Goal: Find specific page/section: Find specific page/section

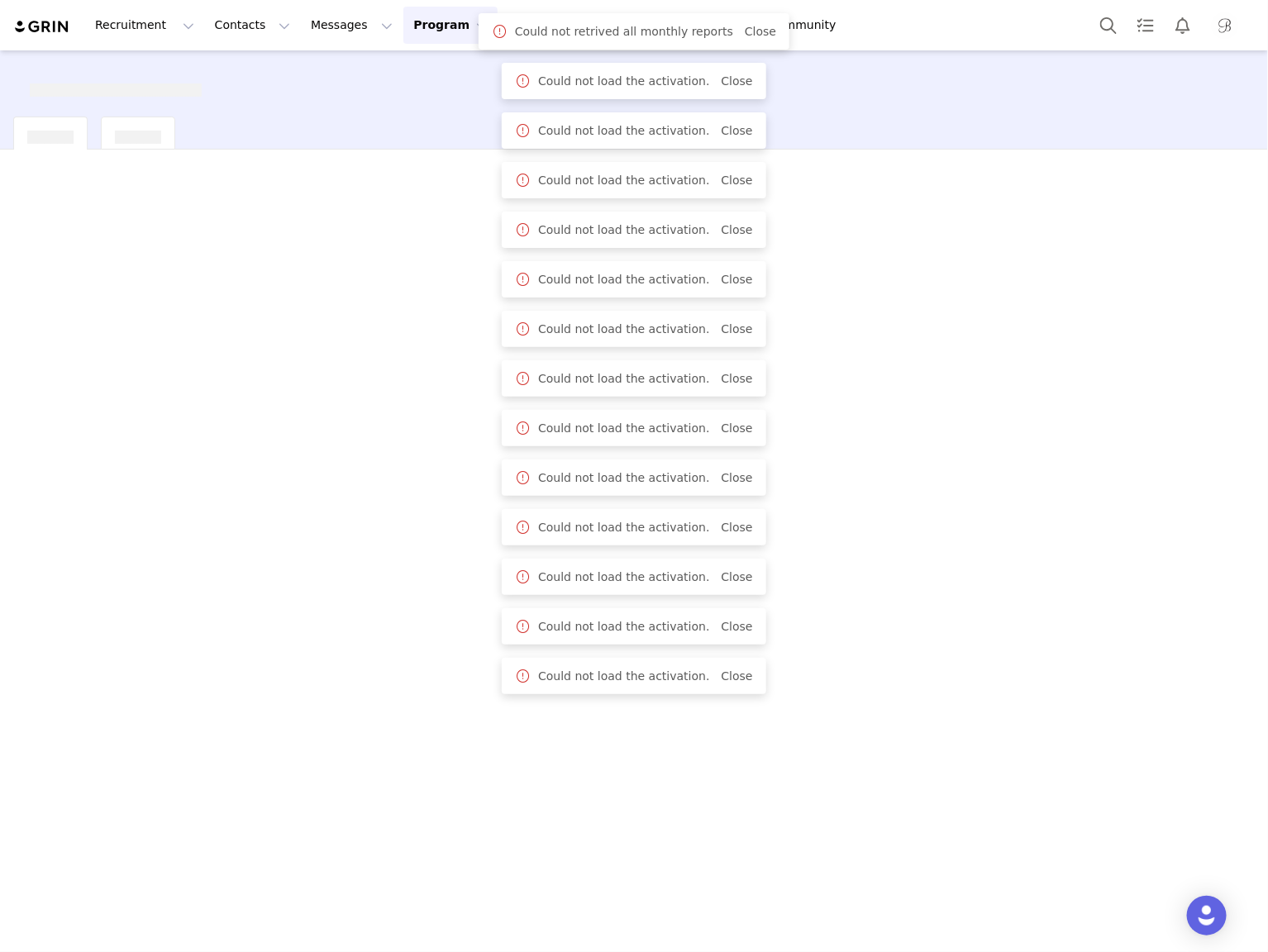
click at [410, 23] on button "Program Program" at bounding box center [450, 25] width 94 height 37
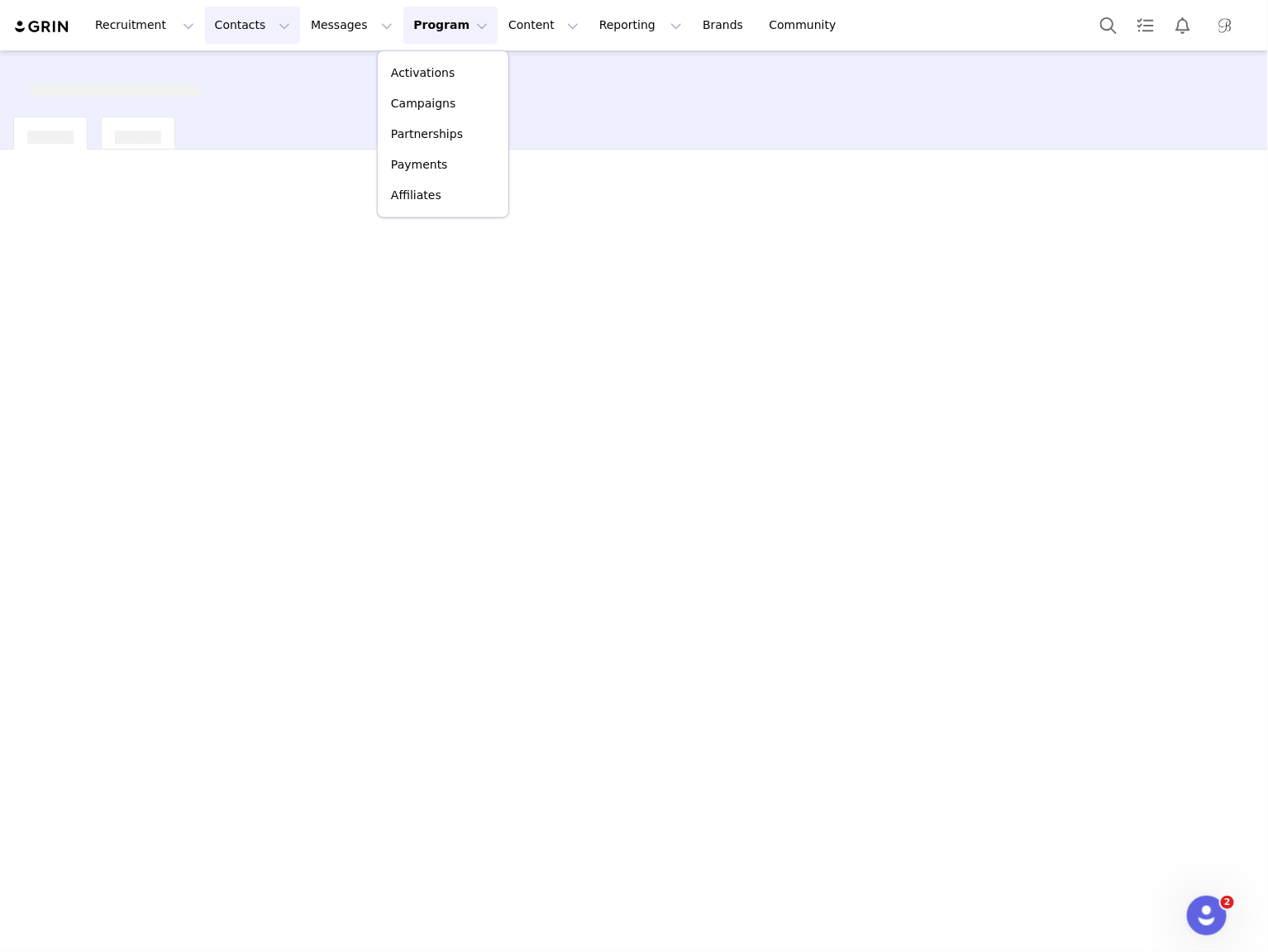
click at [245, 25] on button "Contacts Contacts" at bounding box center [252, 25] width 95 height 37
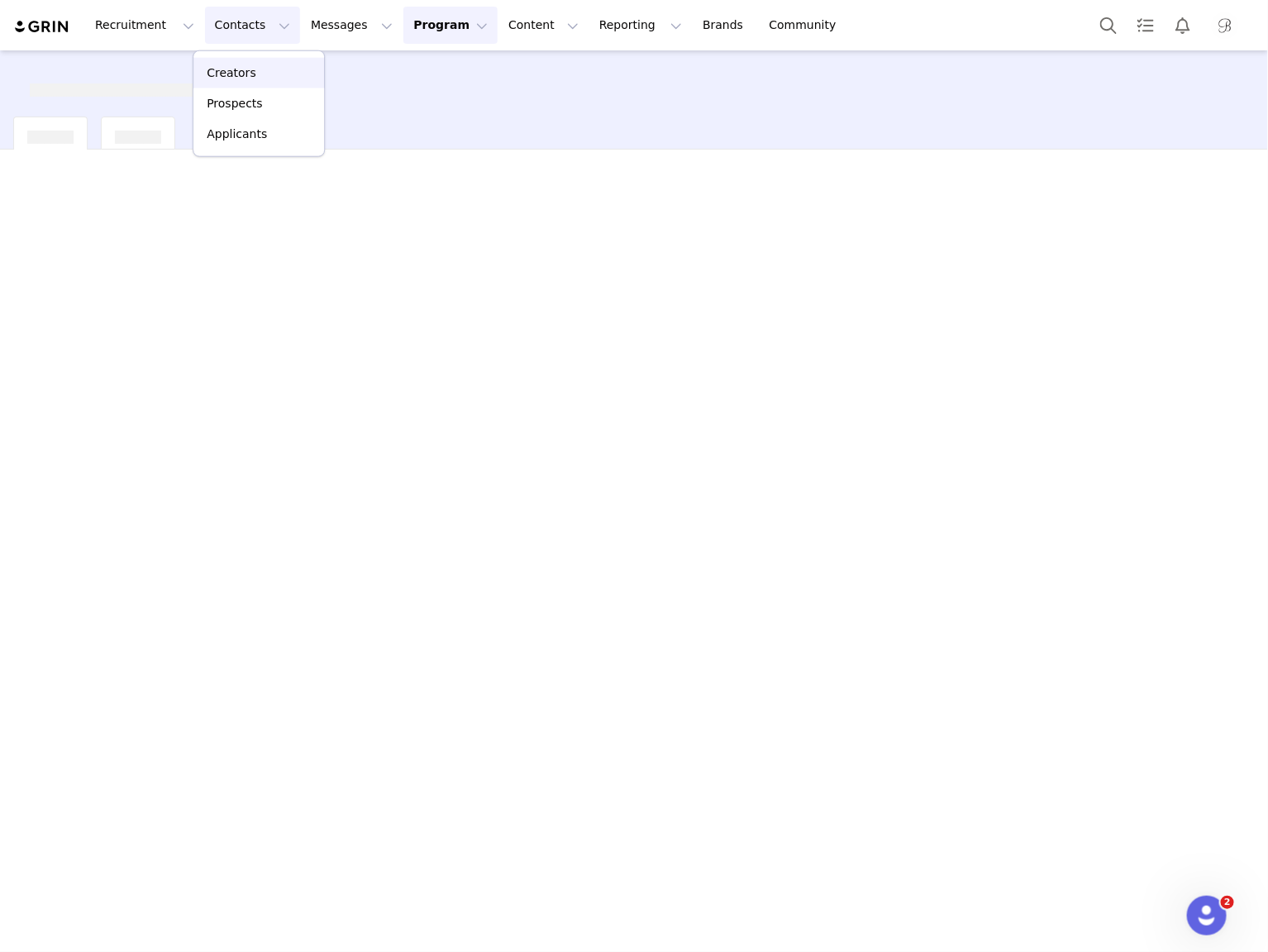
click at [240, 62] on link "Creators" at bounding box center [258, 73] width 131 height 30
